Goal: Information Seeking & Learning: Learn about a topic

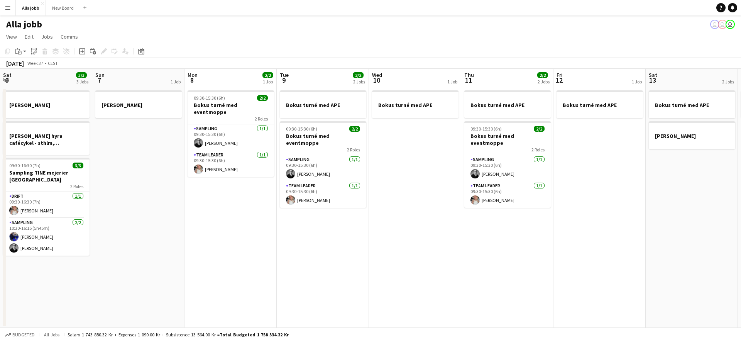
scroll to position [0, 257]
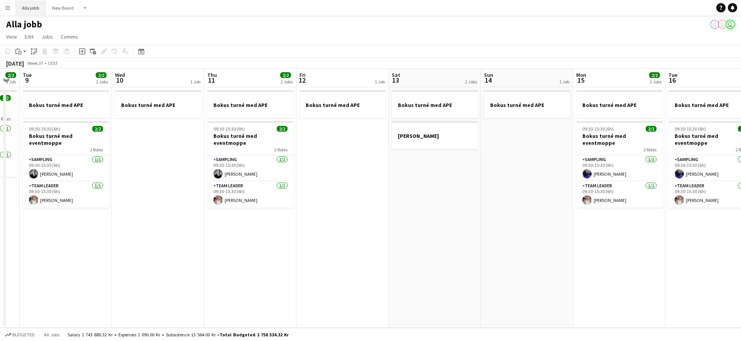
click at [28, 10] on button "Alla jobb Close" at bounding box center [31, 7] width 30 height 15
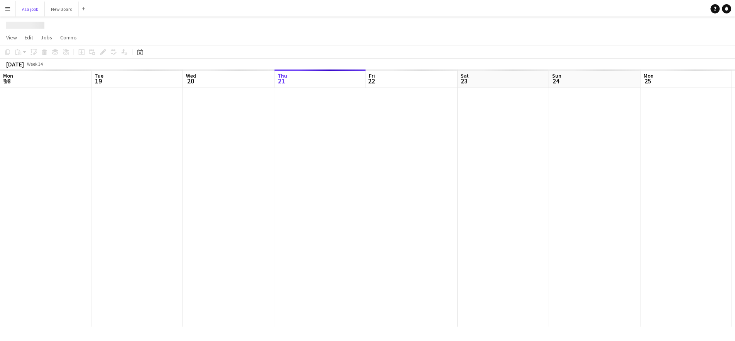
scroll to position [0, 184]
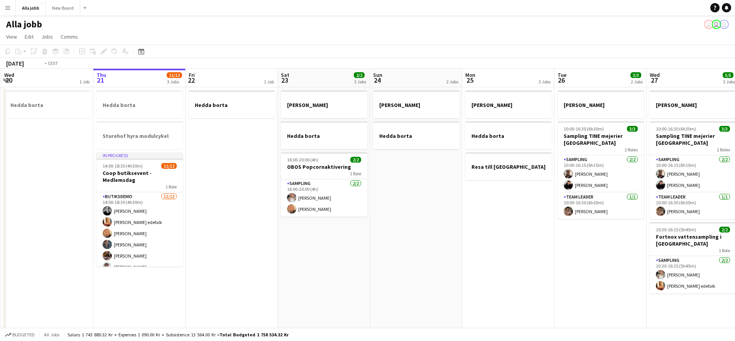
drag, startPoint x: 324, startPoint y: 166, endPoint x: 526, endPoint y: 175, distance: 202.0
click at [521, 176] on app-calendar-viewport "Mon 18 2 Jobs Tue 19 1 Job Wed 20 1 Job Thu 21 11/12 3 Jobs Fri 22 1 Job Sat 23…" at bounding box center [367, 248] width 735 height 358
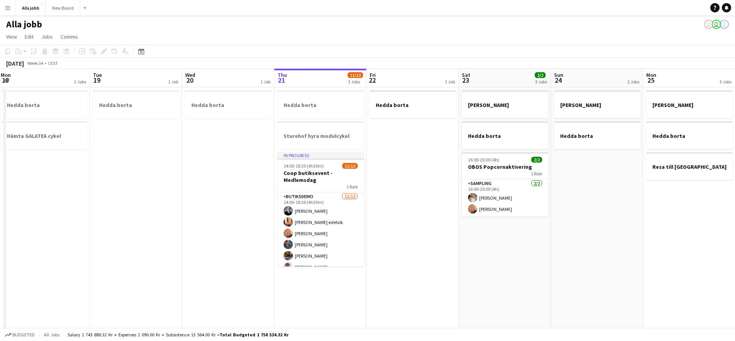
drag, startPoint x: 313, startPoint y: 166, endPoint x: 478, endPoint y: 165, distance: 164.7
click at [476, 165] on app-calendar-viewport "Sat 16 2/2 3 Jobs Sun 17 1 Job Mon 18 2 Jobs Tue 19 1 Job Wed 20 1 Job Thu 21 1…" at bounding box center [367, 248] width 735 height 358
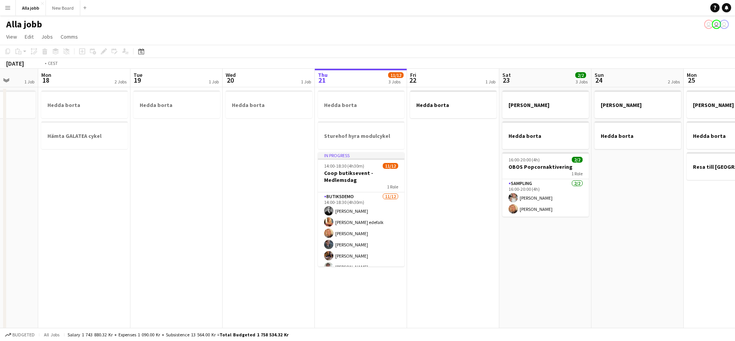
drag, startPoint x: 221, startPoint y: 155, endPoint x: 118, endPoint y: 151, distance: 102.3
click at [135, 152] on app-calendar-viewport "Thu 14 Fri 15 Sat 16 2/2 3 Jobs Sun 17 1 Job Mon 18 2 Jobs Tue 19 1 Job Wed 20 …" at bounding box center [367, 248] width 735 height 358
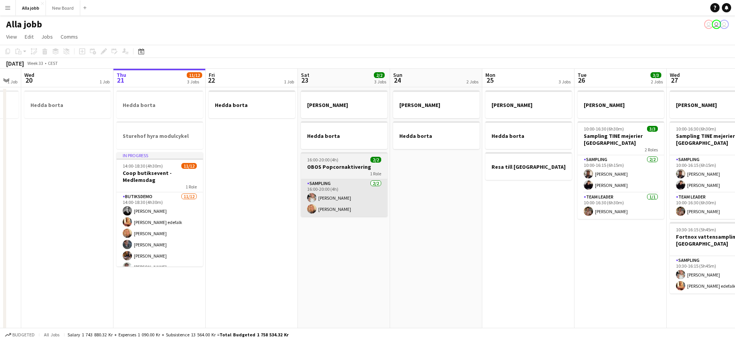
drag, startPoint x: 470, startPoint y: 203, endPoint x: 275, endPoint y: 187, distance: 194.7
click at [276, 187] on app-calendar-viewport "Sun 17 1 Job Mon 18 2 Jobs Tue 19 1 Job Wed 20 1 Job Thu 21 11/12 3 Jobs Fri 22…" at bounding box center [367, 248] width 735 height 358
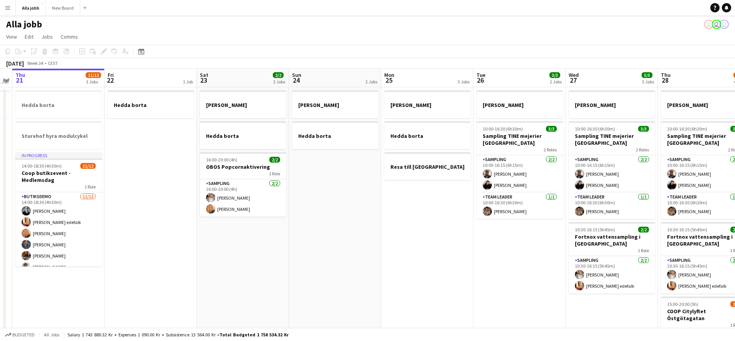
scroll to position [0, 255]
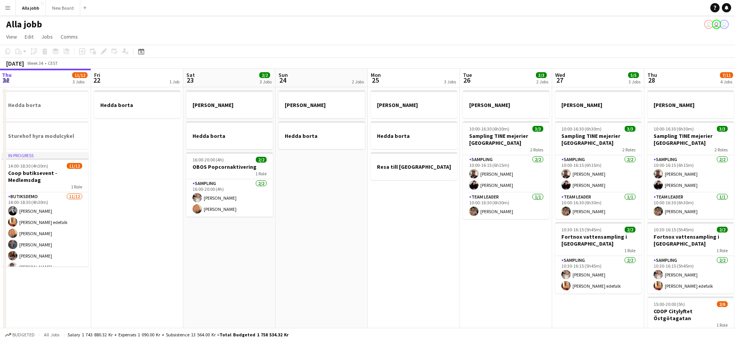
drag, startPoint x: 468, startPoint y: 215, endPoint x: 279, endPoint y: 189, distance: 191.6
click at [285, 191] on app-calendar-viewport "Mon 18 2 Jobs Tue 19 1 Job Wed 20 1 Job Thu 21 11/12 3 Jobs Fri 22 1 Job Sat 23…" at bounding box center [367, 248] width 735 height 358
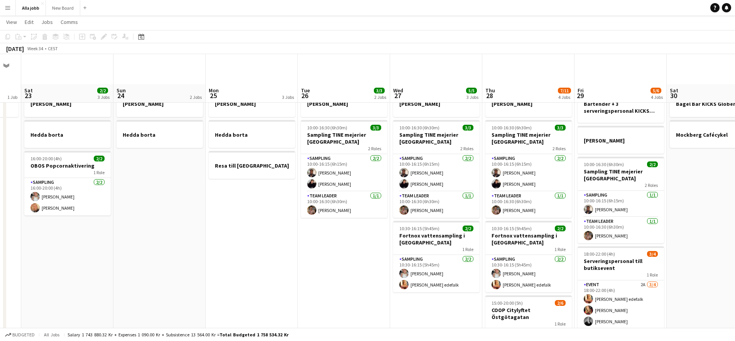
scroll to position [0, 0]
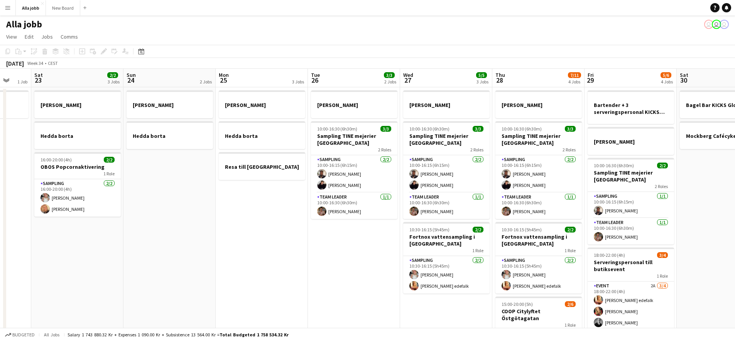
drag, startPoint x: 682, startPoint y: 203, endPoint x: 593, endPoint y: 204, distance: 89.1
click at [600, 205] on app-calendar-viewport "Wed 20 1 Job Thu 21 11/12 3 Jobs Fri 22 1 Job Sat 23 2/2 3 Jobs Sun 24 2 Jobs M…" at bounding box center [367, 248] width 735 height 358
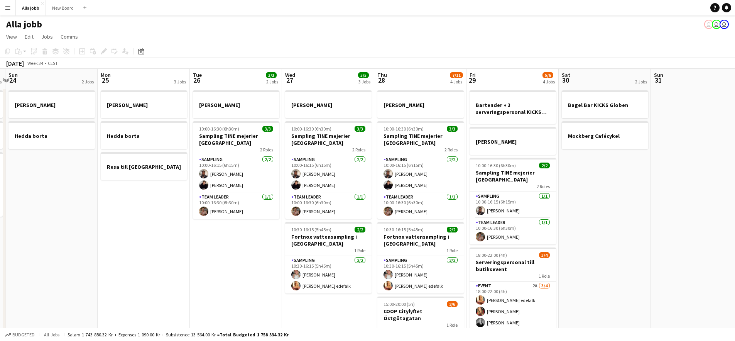
scroll to position [0, 276]
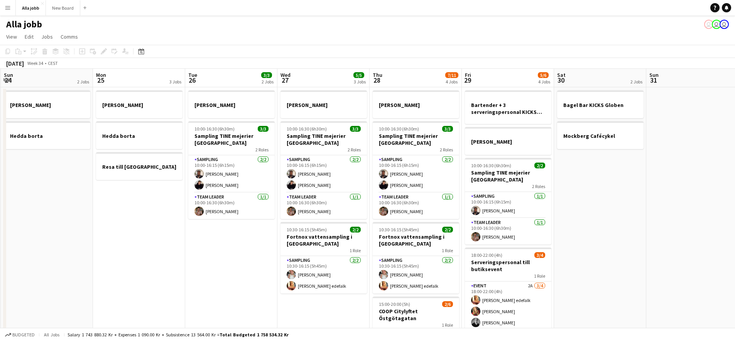
drag, startPoint x: 643, startPoint y: 199, endPoint x: 615, endPoint y: 198, distance: 27.8
click at [615, 198] on app-calendar-viewport "Thu 21 11/12 3 Jobs Fri 22 1 Job Sat 23 2/2 3 Jobs Sun 24 2 Jobs Mon 25 3 Jobs …" at bounding box center [367, 248] width 735 height 358
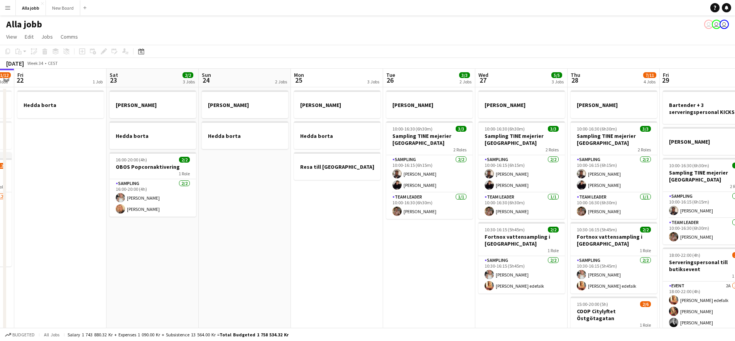
scroll to position [0, 243]
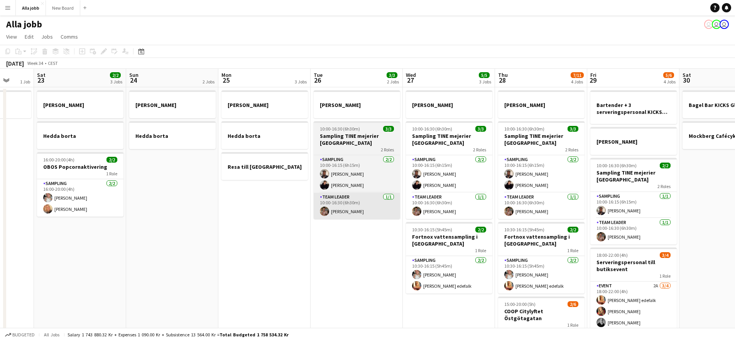
drag, startPoint x: 191, startPoint y: 224, endPoint x: 406, endPoint y: 211, distance: 215.3
click at [409, 211] on app-calendar-viewport "Wed 20 1 Job Thu 21 11/12 3 Jobs Fri 22 1 Job Sat 23 2/2 3 Jobs Sun 24 2 Jobs M…" at bounding box center [367, 248] width 735 height 358
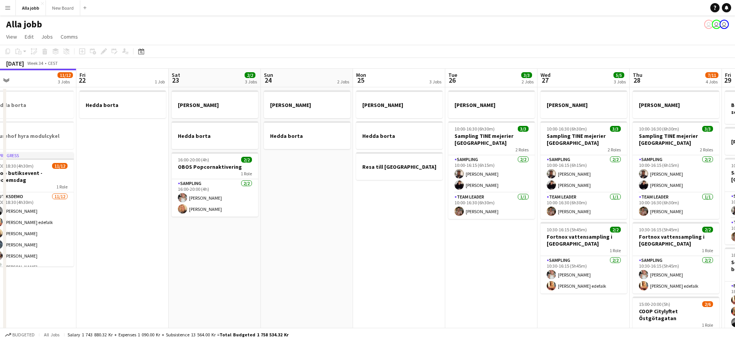
drag, startPoint x: 401, startPoint y: 211, endPoint x: 443, endPoint y: 211, distance: 41.7
click at [429, 210] on app-calendar-viewport "Tue 19 1 Job Wed 20 1 Job Thu 21 11/12 3 Jobs Fri 22 1 Job Sat 23 2/2 3 Jobs Su…" at bounding box center [367, 248] width 735 height 358
